Goal: Book appointment/travel/reservation

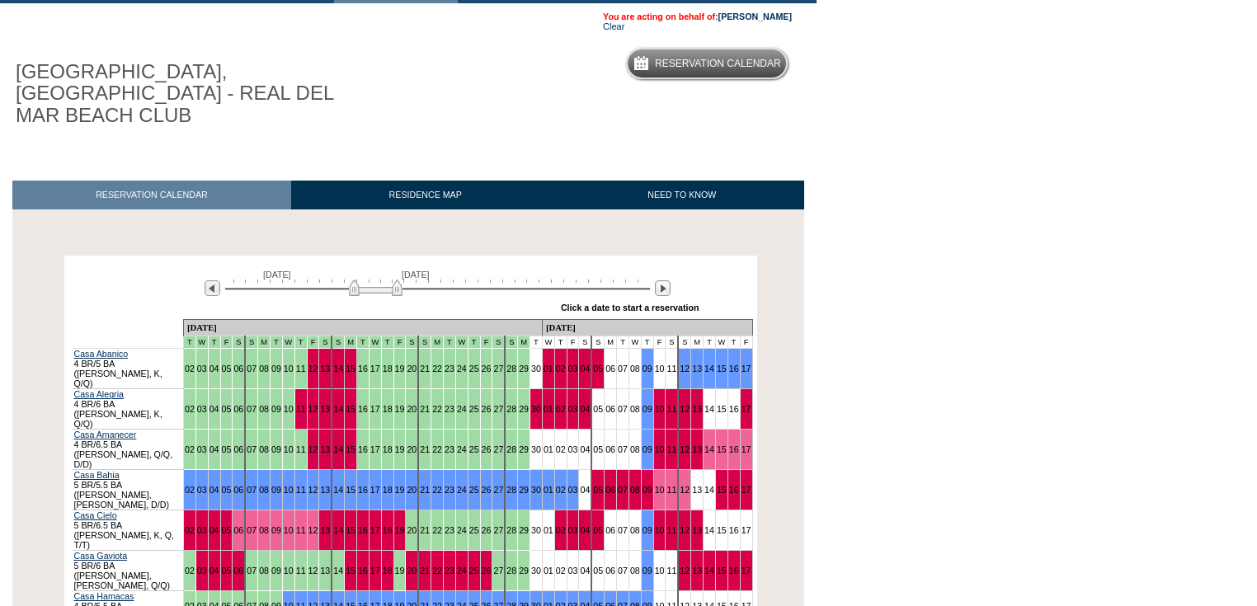
scroll to position [264, 0]
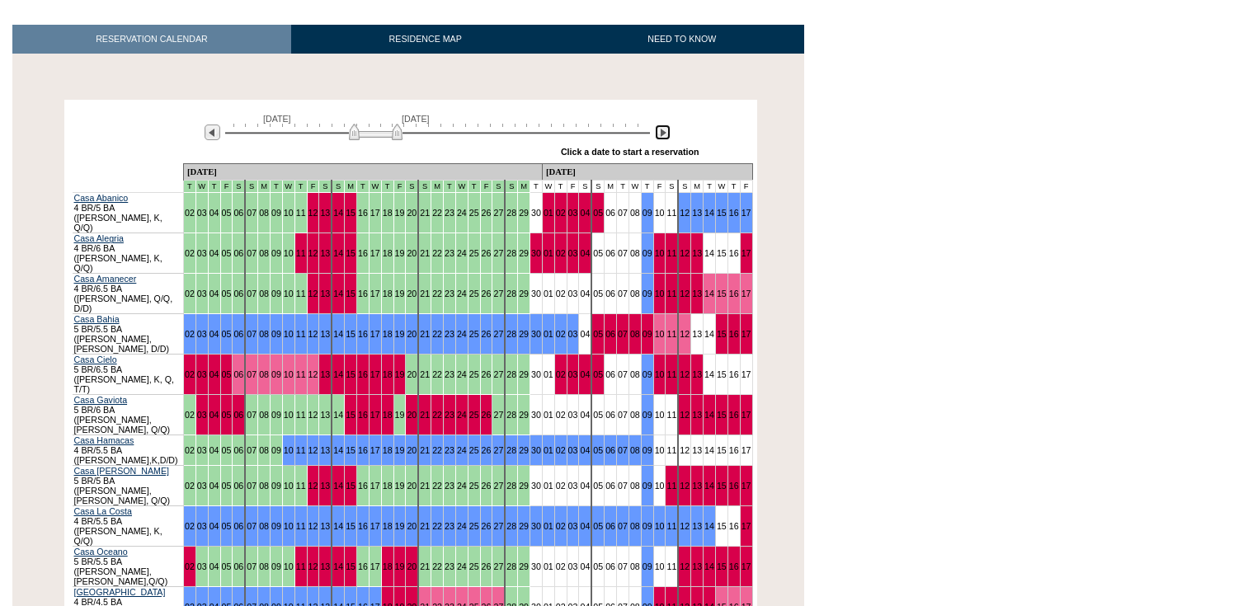
click at [663, 125] on img at bounding box center [663, 133] width 16 height 16
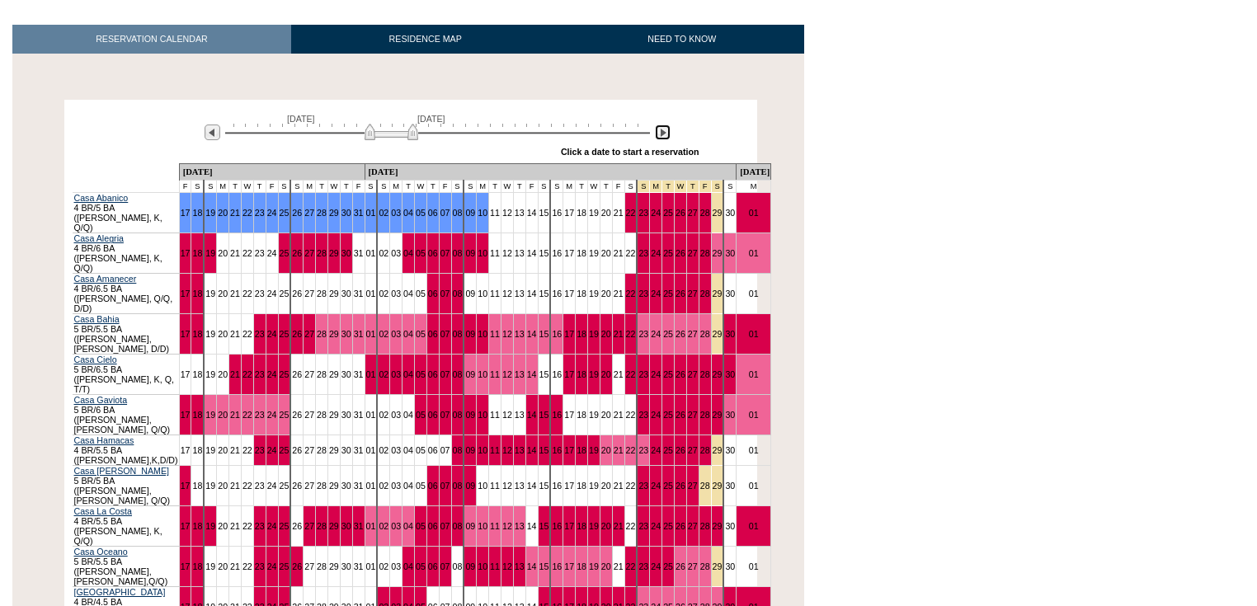
click at [663, 125] on img at bounding box center [663, 133] width 16 height 16
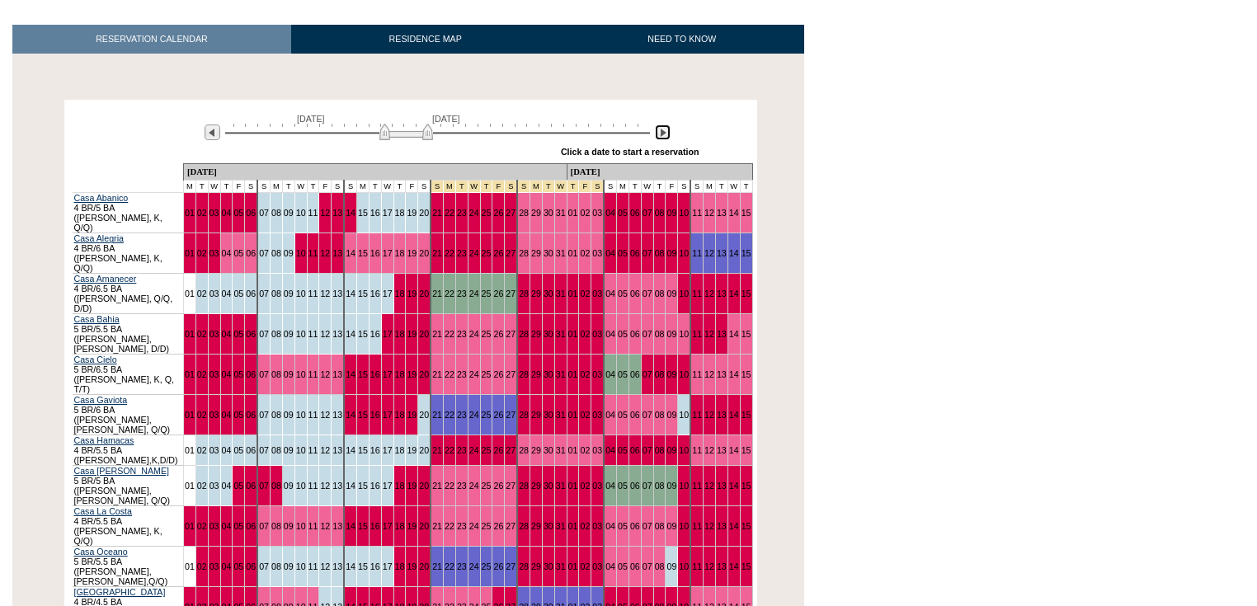
click at [660, 125] on img at bounding box center [663, 133] width 16 height 16
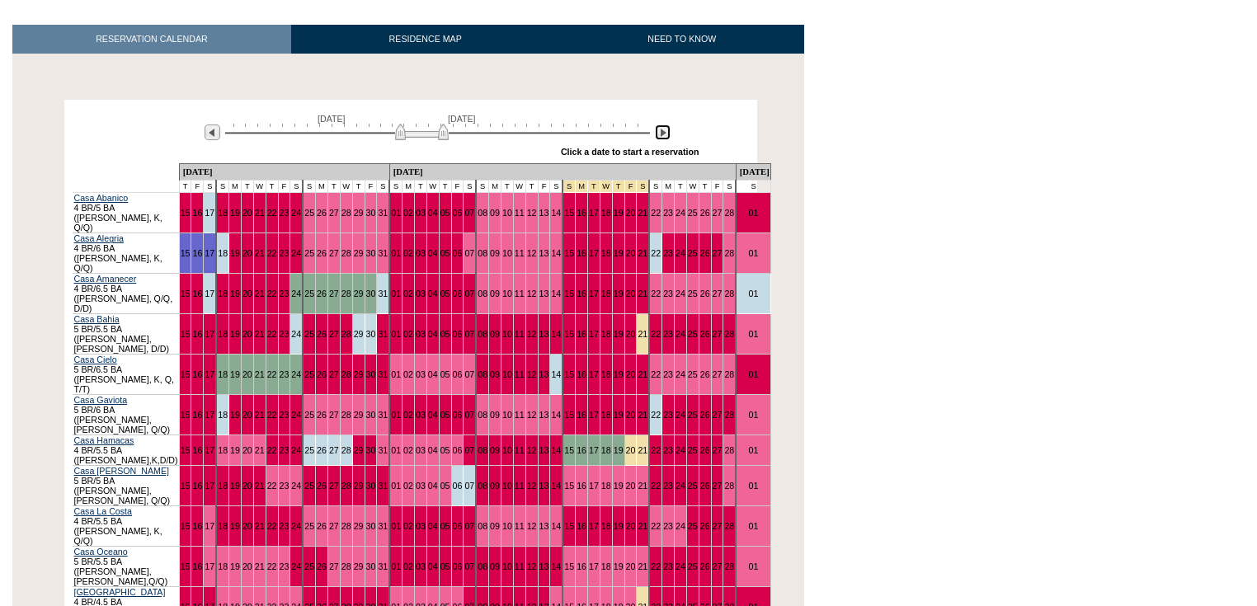
click at [663, 125] on img at bounding box center [663, 133] width 16 height 16
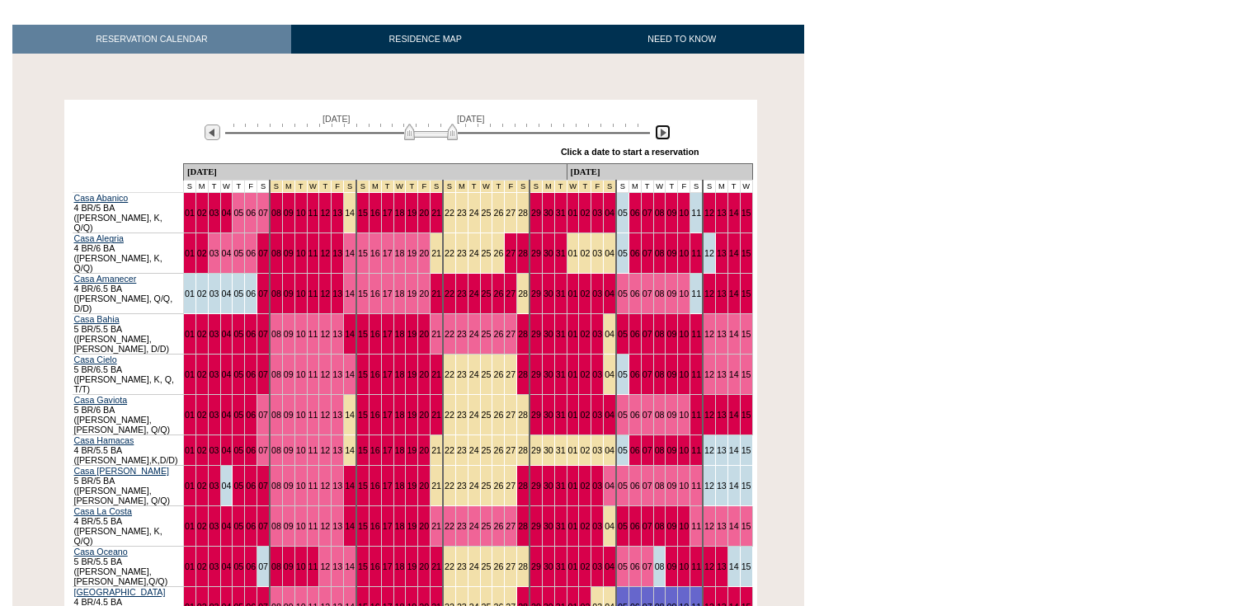
click at [441, 124] on img at bounding box center [431, 132] width 54 height 17
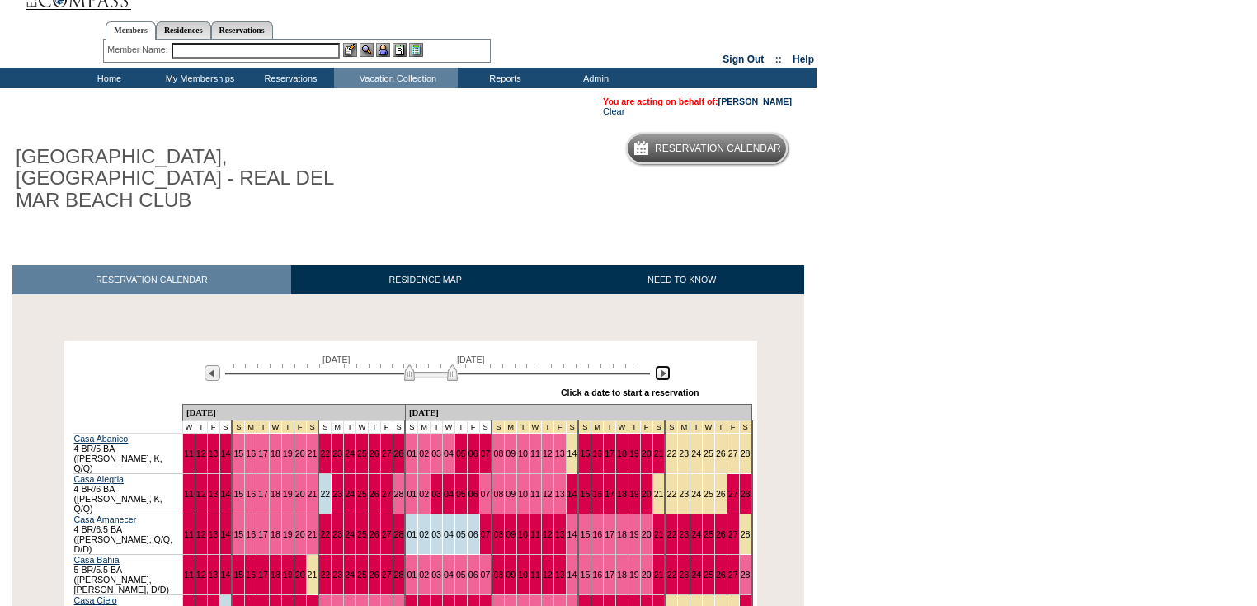
scroll to position [0, 0]
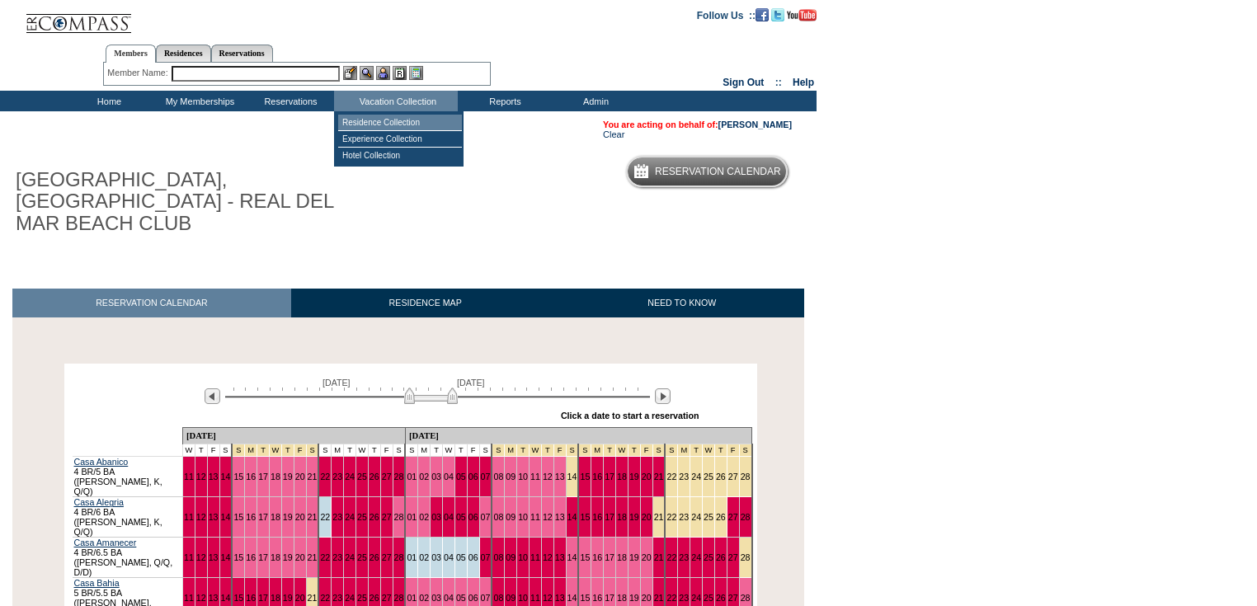
click at [385, 116] on td "Residence Collection" at bounding box center [400, 123] width 124 height 17
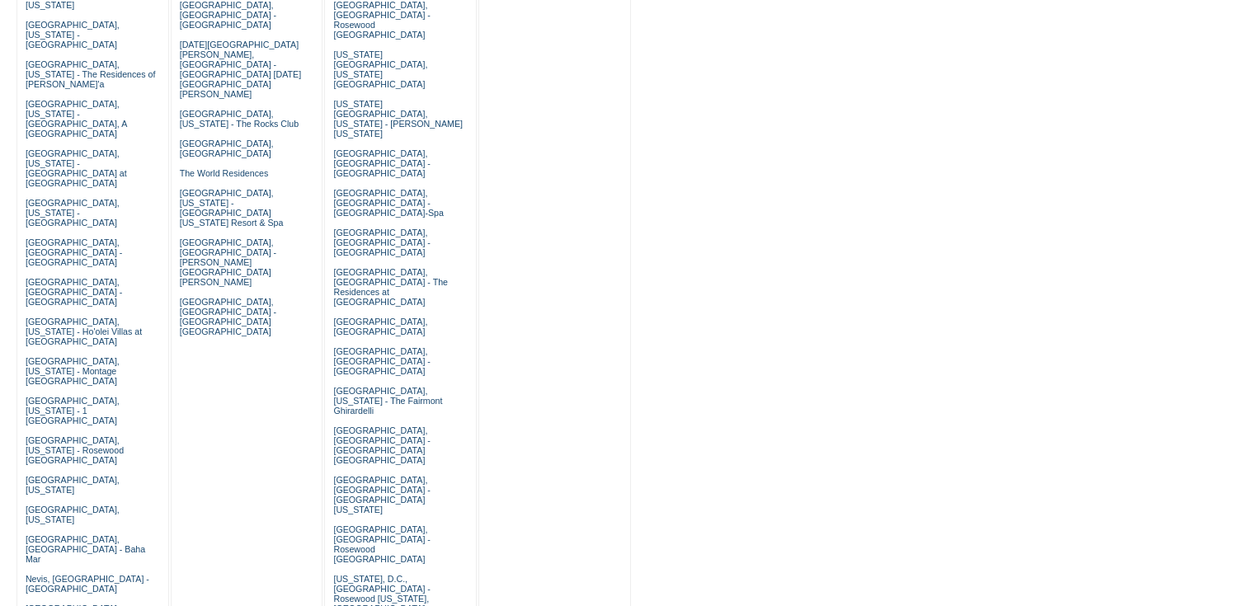
scroll to position [858, 0]
